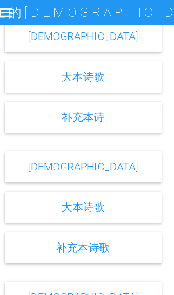
scroll to position [339, 0]
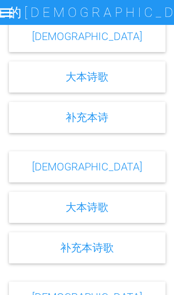
click at [98, 254] on link "补充本诗歌" at bounding box center [86, 247] width 53 height 13
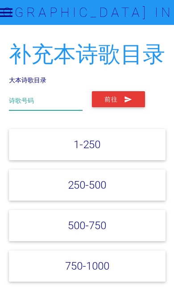
click at [37, 101] on input "text" at bounding box center [45, 100] width 73 height 19
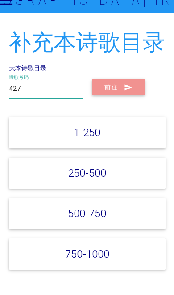
type input "427"
click at [125, 91] on icon "submit" at bounding box center [128, 99] width 8 height 16
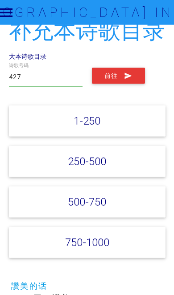
scroll to position [22, 0]
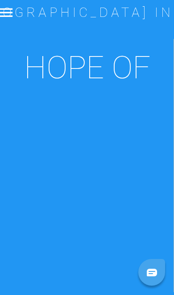
scroll to position [339, 0]
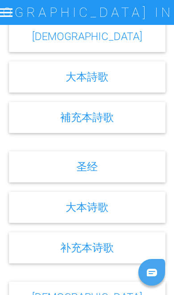
click at [137, 91] on div "大本詩歌" at bounding box center [87, 76] width 156 height 31
click at [150, 81] on div "大本詩歌" at bounding box center [87, 76] width 156 height 31
click at [143, 81] on div "大本詩歌" at bounding box center [87, 76] width 156 height 31
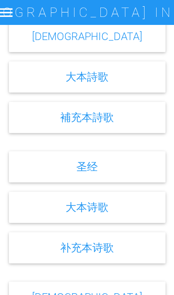
click at [147, 74] on div "大本詩歌" at bounding box center [87, 76] width 156 height 31
click at [142, 114] on div "補充本詩歌" at bounding box center [87, 117] width 156 height 31
click at [150, 89] on div "大本詩歌" at bounding box center [87, 76] width 156 height 31
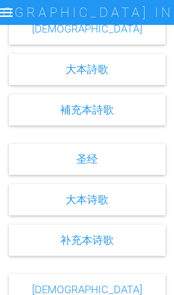
scroll to position [346, 0]
click at [136, 78] on div "大本詩歌" at bounding box center [87, 69] width 156 height 31
click at [141, 80] on div "大本詩歌" at bounding box center [87, 69] width 156 height 31
click at [156, 81] on div "大本詩歌" at bounding box center [87, 69] width 156 height 31
click at [155, 76] on div "大本詩歌" at bounding box center [87, 69] width 156 height 31
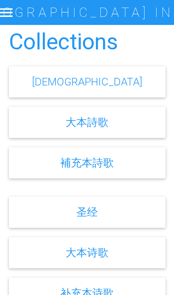
scroll to position [293, 0]
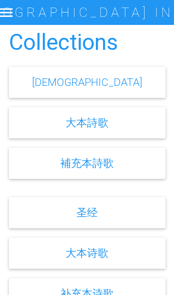
click at [142, 134] on div "大本詩歌" at bounding box center [87, 122] width 156 height 31
click at [146, 134] on div "大本詩歌" at bounding box center [87, 122] width 156 height 31
click at [125, 132] on div "大本詩歌" at bounding box center [87, 122] width 156 height 31
click at [126, 130] on div "大本詩歌" at bounding box center [87, 122] width 156 height 31
click at [133, 125] on div "大本詩歌" at bounding box center [87, 122] width 156 height 31
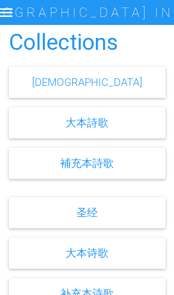
click at [135, 129] on div "大本詩歌" at bounding box center [87, 122] width 156 height 31
click at [104, 129] on link "大本詩歌" at bounding box center [86, 122] width 43 height 13
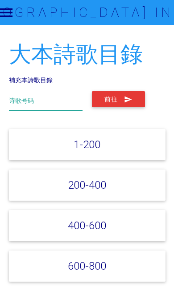
click at [20, 94] on input "text" at bounding box center [45, 100] width 73 height 19
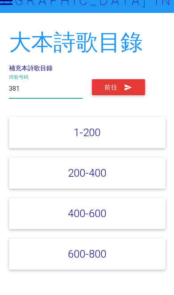
type input "381"
click at [126, 91] on icon "submit" at bounding box center [128, 99] width 8 height 16
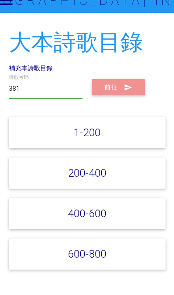
scroll to position [12, 0]
